Goal: Task Accomplishment & Management: Use online tool/utility

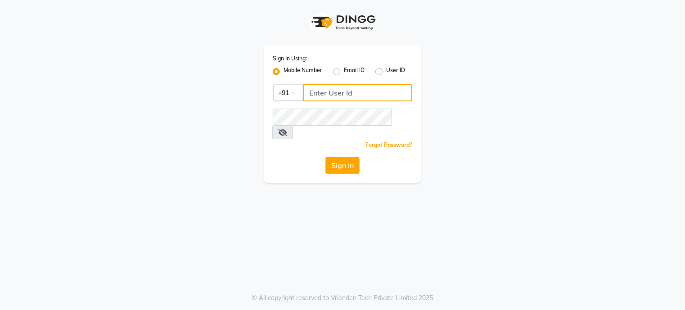
click at [322, 90] on input "Username" at bounding box center [357, 92] width 109 height 17
type input "9992670451"
click at [287, 129] on icon at bounding box center [282, 132] width 9 height 7
click at [286, 129] on icon at bounding box center [282, 132] width 8 height 7
click at [345, 157] on button "Sign In" at bounding box center [342, 165] width 34 height 17
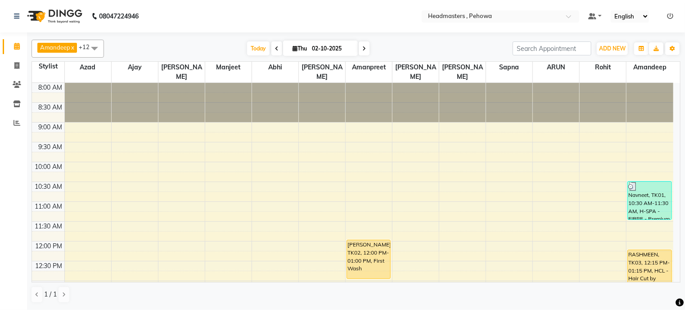
click at [271, 47] on span at bounding box center [276, 48] width 11 height 14
type input "01-10-2025"
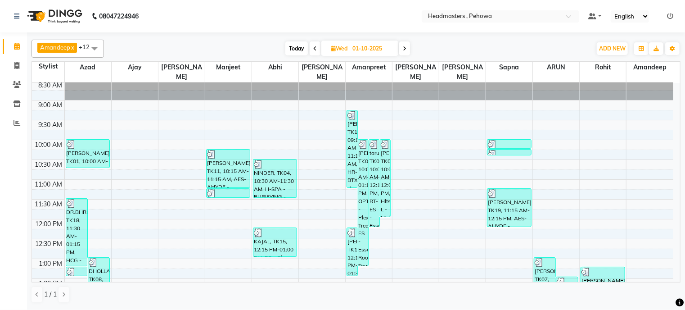
scroll to position [4, 0]
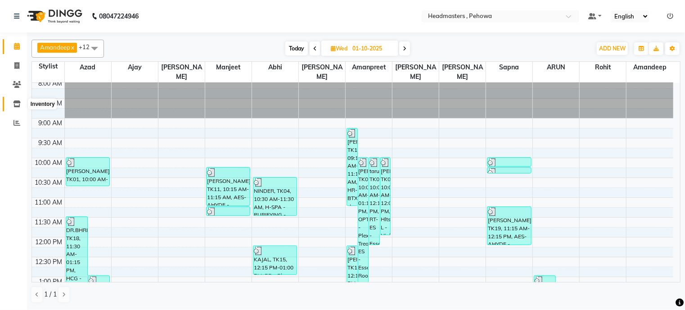
click at [18, 102] on icon at bounding box center [17, 103] width 8 height 7
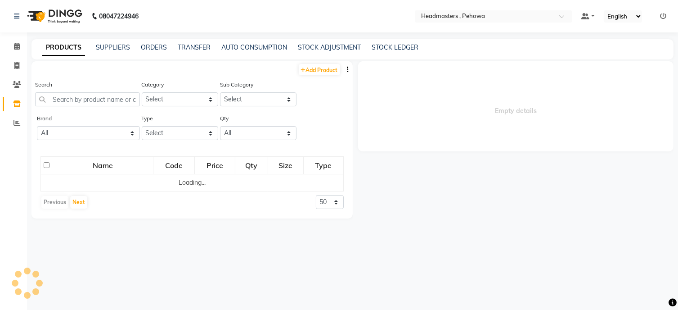
select select
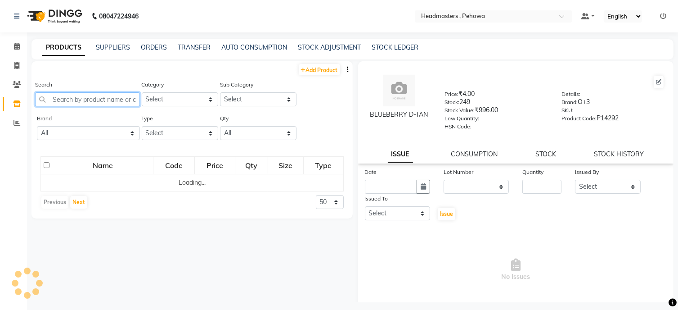
click at [54, 97] on input "text" at bounding box center [87, 99] width 105 height 14
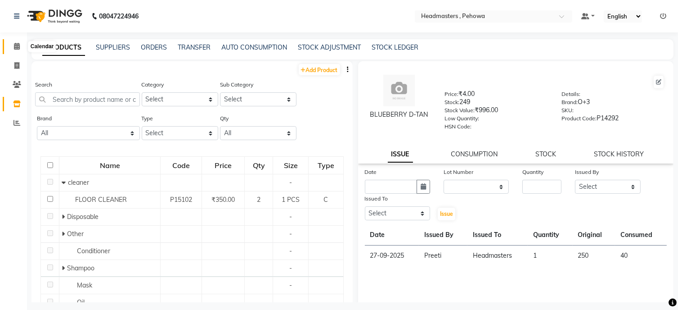
click at [16, 46] on icon at bounding box center [17, 46] width 6 height 7
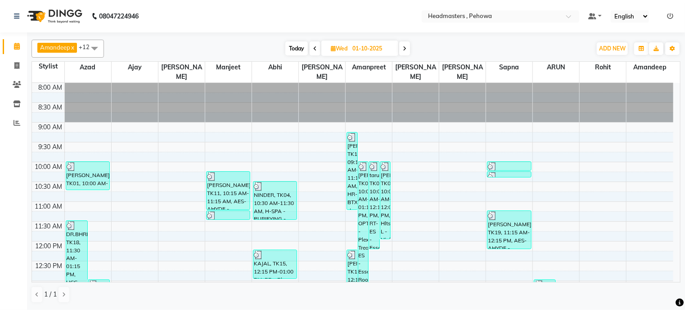
click at [16, 46] on icon at bounding box center [17, 46] width 6 height 7
click at [18, 104] on icon at bounding box center [17, 103] width 8 height 7
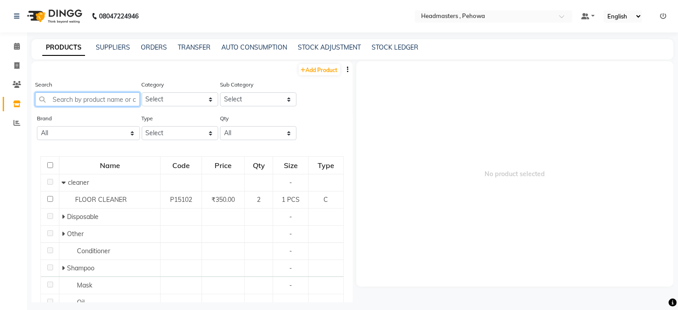
click at [59, 97] on input "text" at bounding box center [87, 99] width 105 height 14
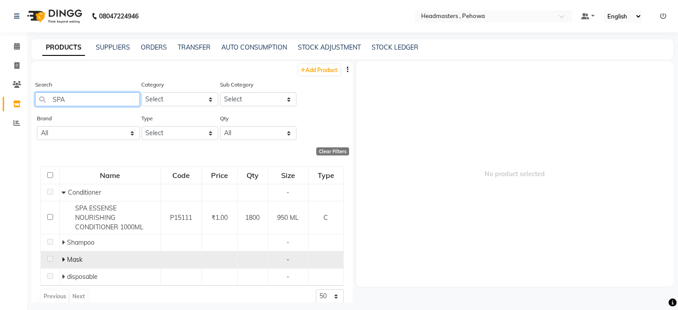
type input "SPA"
click at [63, 256] on icon at bounding box center [63, 259] width 3 height 6
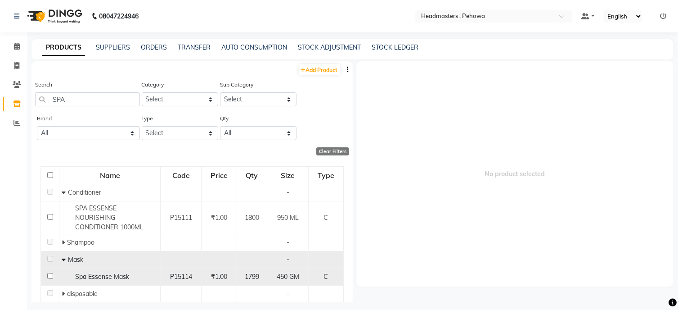
click at [48, 273] on input "checkbox" at bounding box center [50, 276] width 6 height 6
checkbox input "true"
select select
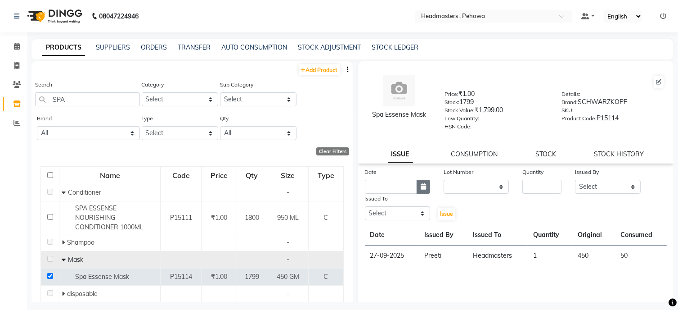
click at [421, 189] on icon "button" at bounding box center [423, 186] width 5 height 6
select select "10"
select select "2025"
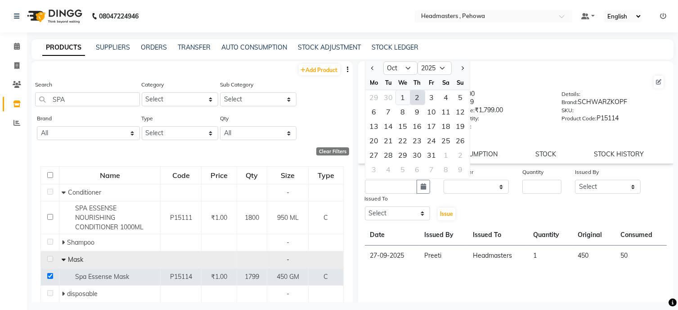
click at [405, 101] on div "1" at bounding box center [403, 97] width 14 height 14
type input "01-10-2025"
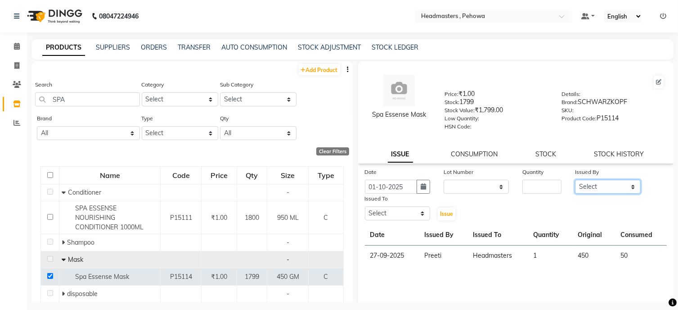
click at [627, 192] on select "Select [PERSON_NAME] [PERSON_NAME] [PERSON_NAME] [PERSON_NAME] Headmasters [PER…" at bounding box center [607, 187] width 65 height 14
select select "91340"
click at [575, 183] on select "Select [PERSON_NAME] [PERSON_NAME] [PERSON_NAME] [PERSON_NAME] Headmasters [PER…" at bounding box center [607, 187] width 65 height 14
click at [419, 220] on select "Select [PERSON_NAME] [PERSON_NAME] [PERSON_NAME] [PERSON_NAME] Headmasters [PER…" at bounding box center [397, 213] width 65 height 14
select select "71553"
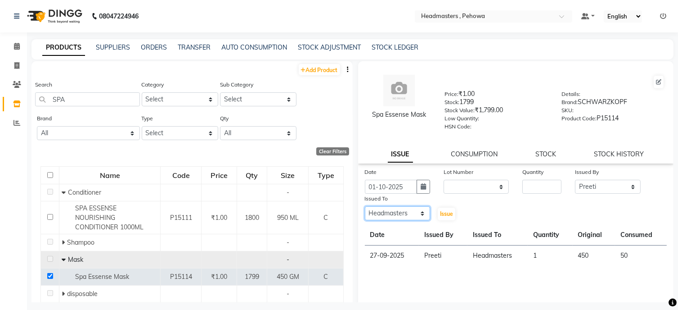
click at [365, 210] on select "Select [PERSON_NAME] [PERSON_NAME] [PERSON_NAME] [PERSON_NAME] Headmasters [PER…" at bounding box center [397, 213] width 65 height 14
click at [532, 189] on input "number" at bounding box center [542, 187] width 39 height 14
type input "1"
click at [442, 216] on span "Issue" at bounding box center [446, 213] width 13 height 7
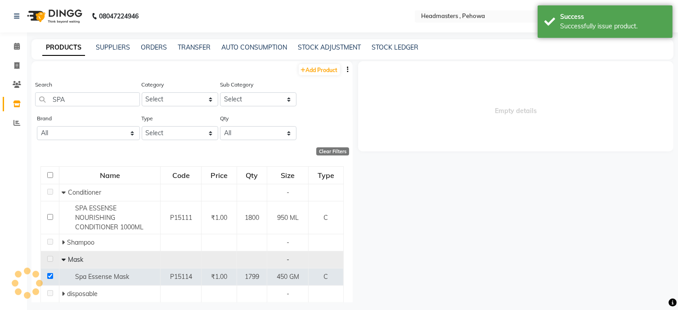
select select
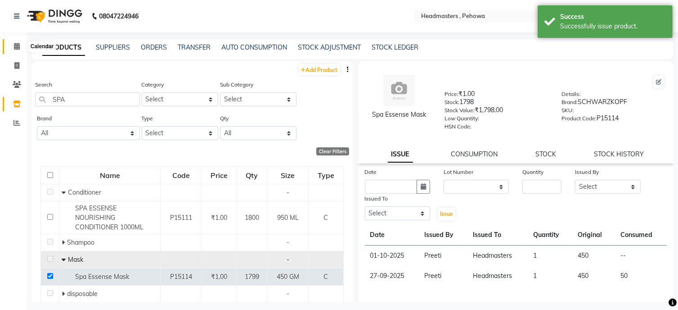
click at [17, 48] on icon at bounding box center [17, 46] width 6 height 7
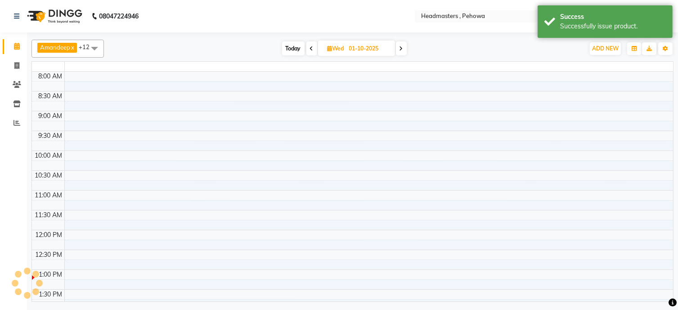
click at [17, 48] on icon at bounding box center [17, 46] width 6 height 7
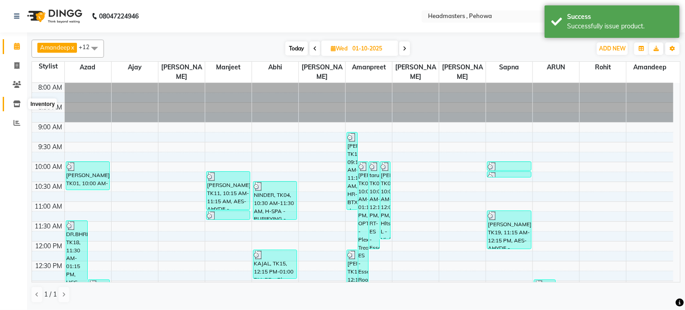
click at [19, 103] on icon at bounding box center [17, 103] width 8 height 7
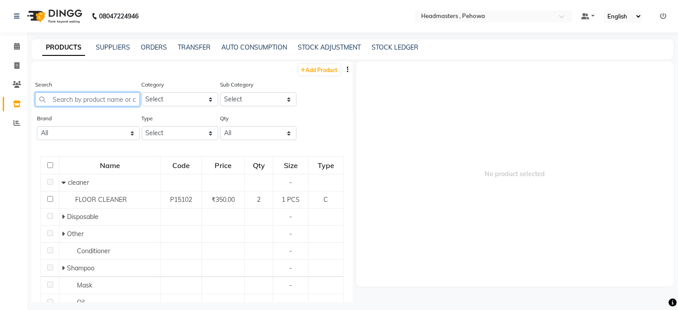
click at [66, 103] on input "text" at bounding box center [87, 99] width 105 height 14
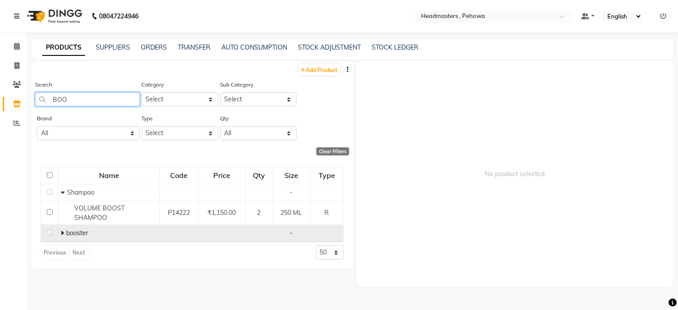
type input "BOO"
click at [61, 232] on icon at bounding box center [62, 233] width 3 height 6
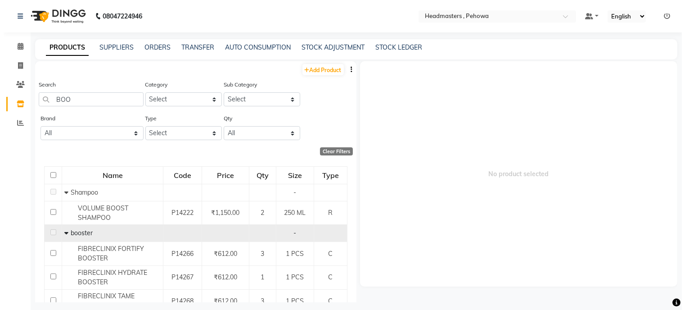
scroll to position [62, 0]
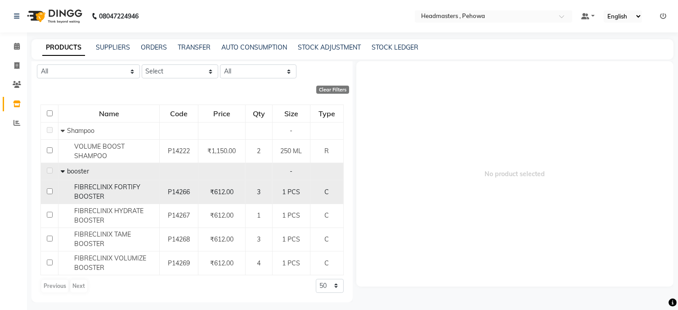
click at [49, 191] on input "checkbox" at bounding box center [50, 191] width 6 height 6
checkbox input "true"
select select
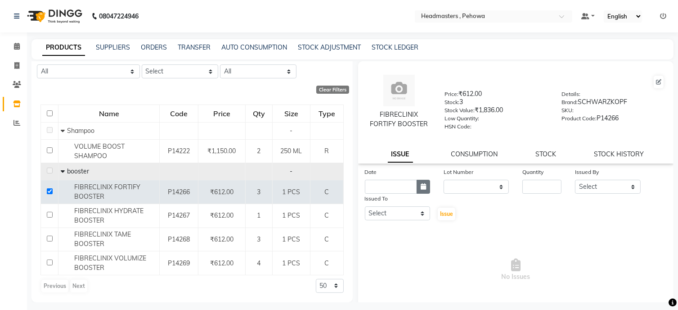
click at [423, 188] on icon "button" at bounding box center [423, 186] width 5 height 6
select select "10"
select select "2025"
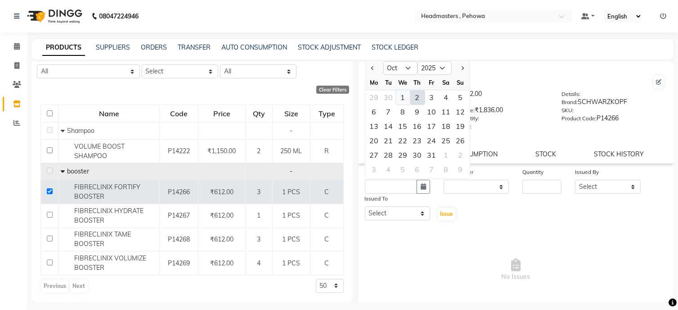
click at [403, 98] on div "1" at bounding box center [403, 97] width 14 height 14
type input "01-10-2025"
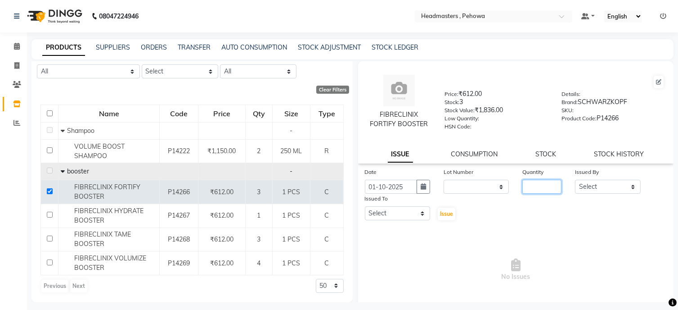
click at [534, 192] on input "number" at bounding box center [542, 187] width 39 height 14
type input "1"
click at [627, 192] on select "Select [PERSON_NAME] [PERSON_NAME] [PERSON_NAME] [PERSON_NAME] Headmasters [PER…" at bounding box center [607, 187] width 65 height 14
select select "91340"
click at [575, 183] on select "Select [PERSON_NAME] [PERSON_NAME] [PERSON_NAME] [PERSON_NAME] Headmasters [PER…" at bounding box center [607, 187] width 65 height 14
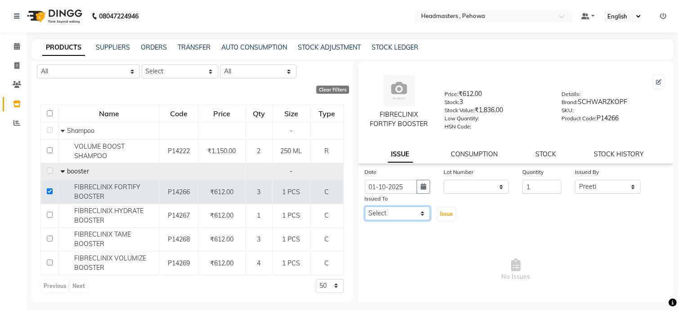
click at [422, 217] on select "Select [PERSON_NAME] [PERSON_NAME] [PERSON_NAME] [PERSON_NAME] Headmasters [PER…" at bounding box center [397, 213] width 65 height 14
select select "71553"
click at [365, 210] on select "Select [PERSON_NAME] [PERSON_NAME] [PERSON_NAME] [PERSON_NAME] Headmasters [PER…" at bounding box center [397, 213] width 65 height 14
click at [440, 216] on span "Issue" at bounding box center [446, 213] width 13 height 7
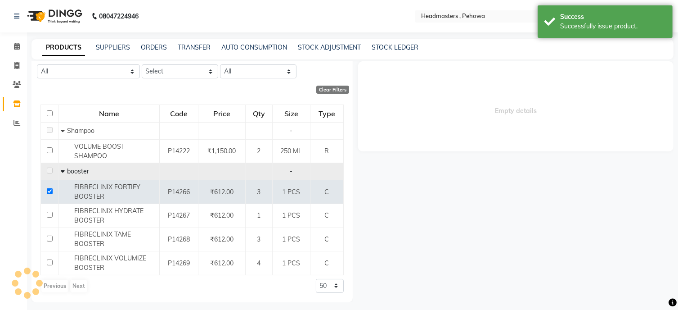
select select
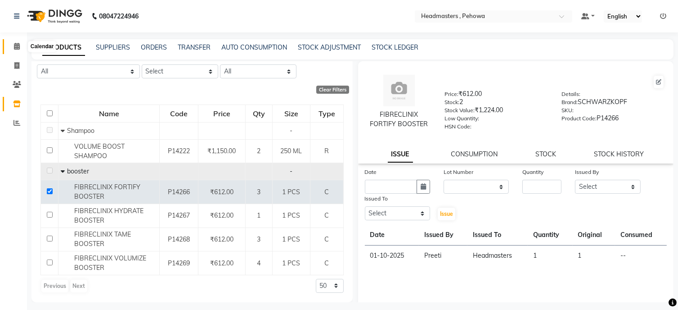
click at [16, 44] on icon at bounding box center [17, 46] width 6 height 7
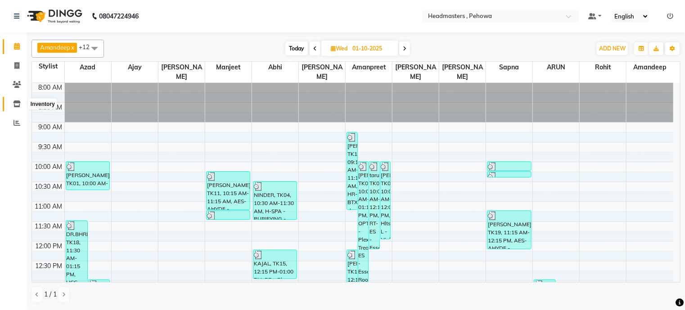
click at [18, 101] on icon at bounding box center [17, 103] width 8 height 7
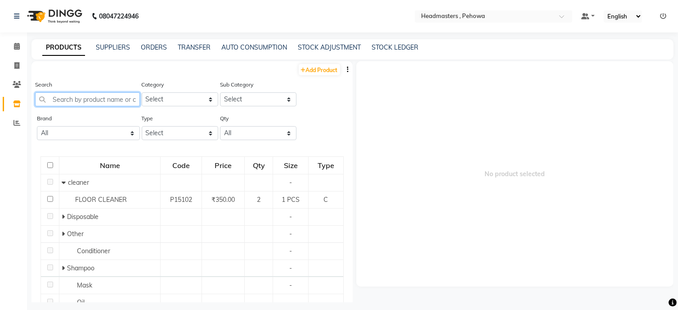
click at [64, 96] on input "text" at bounding box center [87, 99] width 105 height 14
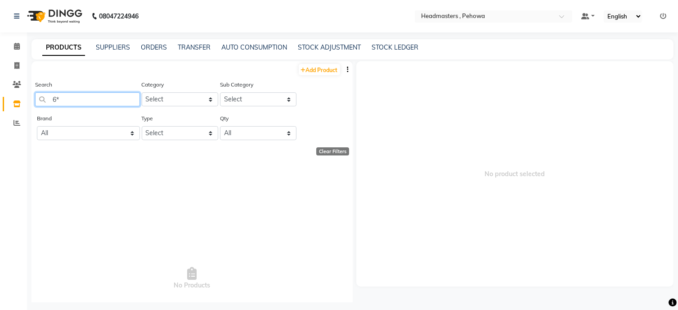
type input "6"
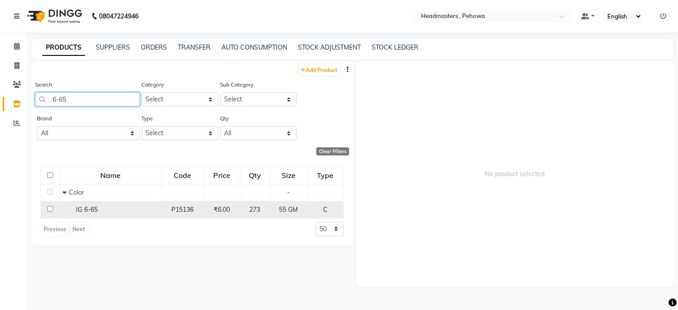
type input "6-65"
click at [50, 210] on input "checkbox" at bounding box center [50, 209] width 6 height 6
checkbox input "true"
select select
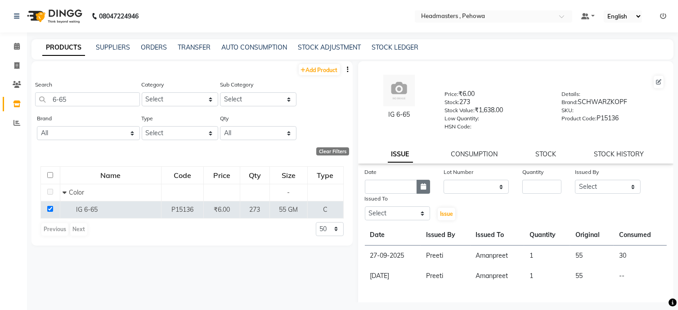
click at [418, 191] on button "button" at bounding box center [424, 187] width 14 height 14
select select "10"
select select "2025"
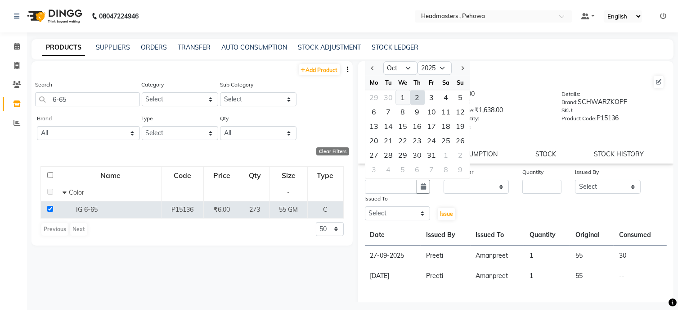
click at [405, 100] on div "1" at bounding box center [403, 97] width 14 height 14
type input "01-10-2025"
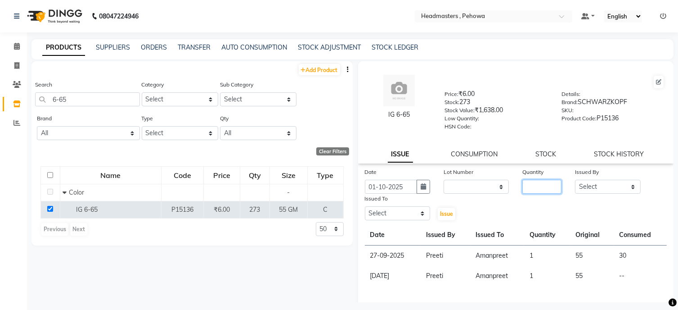
click at [530, 193] on input "number" at bounding box center [542, 187] width 39 height 14
type input "1"
click at [628, 189] on select "Select [PERSON_NAME] [PERSON_NAME] [PERSON_NAME] [PERSON_NAME] Headmasters [PER…" at bounding box center [607, 187] width 65 height 14
select select "91340"
click at [575, 183] on select "Select [PERSON_NAME] [PERSON_NAME] [PERSON_NAME] [PERSON_NAME] Headmasters [PER…" at bounding box center [607, 187] width 65 height 14
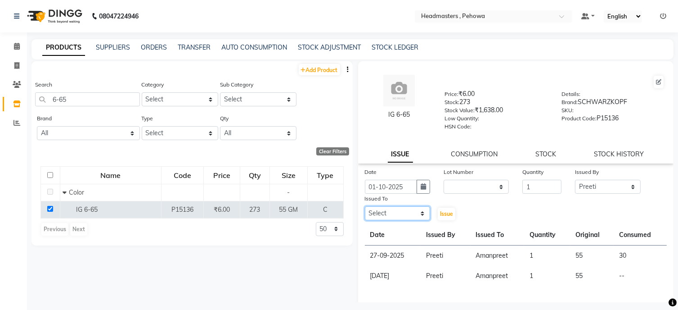
click at [420, 219] on select "Select [PERSON_NAME] [PERSON_NAME] [PERSON_NAME] [PERSON_NAME] Headmasters [PER…" at bounding box center [397, 213] width 65 height 14
select select "69396"
click at [365, 210] on select "Select [PERSON_NAME] [PERSON_NAME] [PERSON_NAME] [PERSON_NAME] Headmasters [PER…" at bounding box center [397, 213] width 65 height 14
click at [448, 220] on button "Issue" at bounding box center [447, 213] width 18 height 13
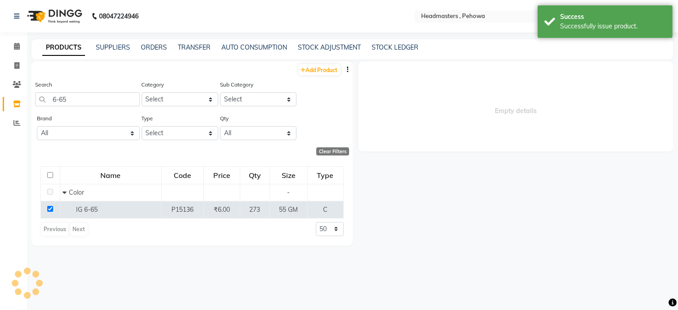
select select
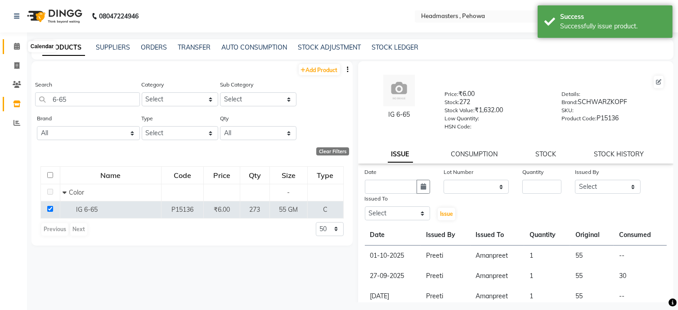
click at [14, 44] on icon at bounding box center [17, 46] width 6 height 7
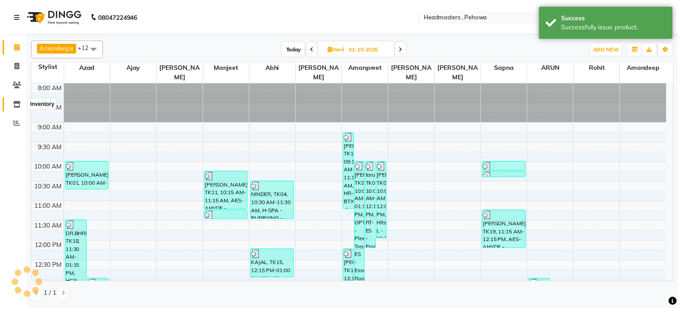
scroll to position [196, 0]
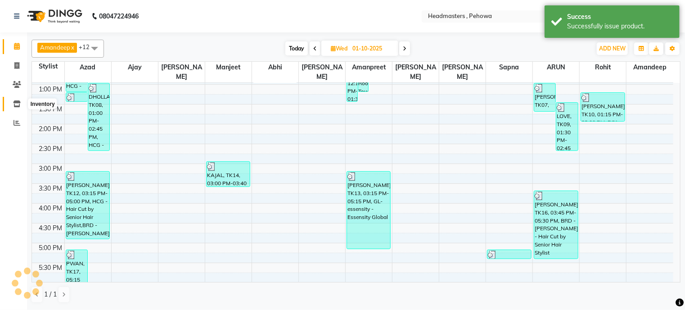
click at [16, 104] on icon at bounding box center [17, 103] width 8 height 7
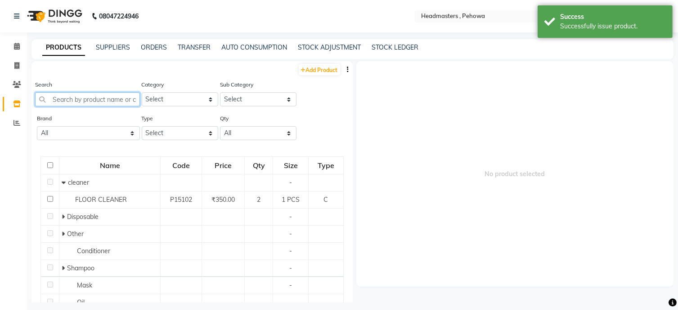
click at [59, 99] on input "text" at bounding box center [87, 99] width 105 height 14
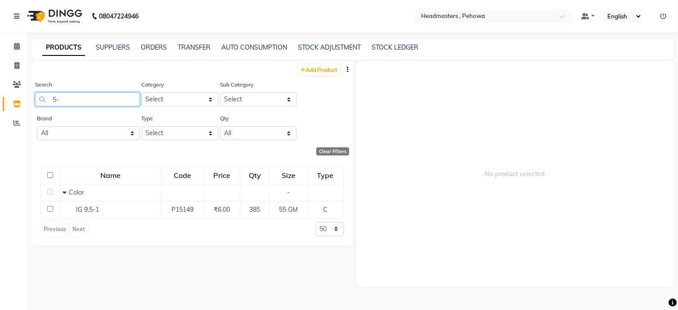
type input "5"
click at [104, 100] on input "5-1" at bounding box center [87, 99] width 105 height 14
type input "5"
